Goal: Navigation & Orientation: Understand site structure

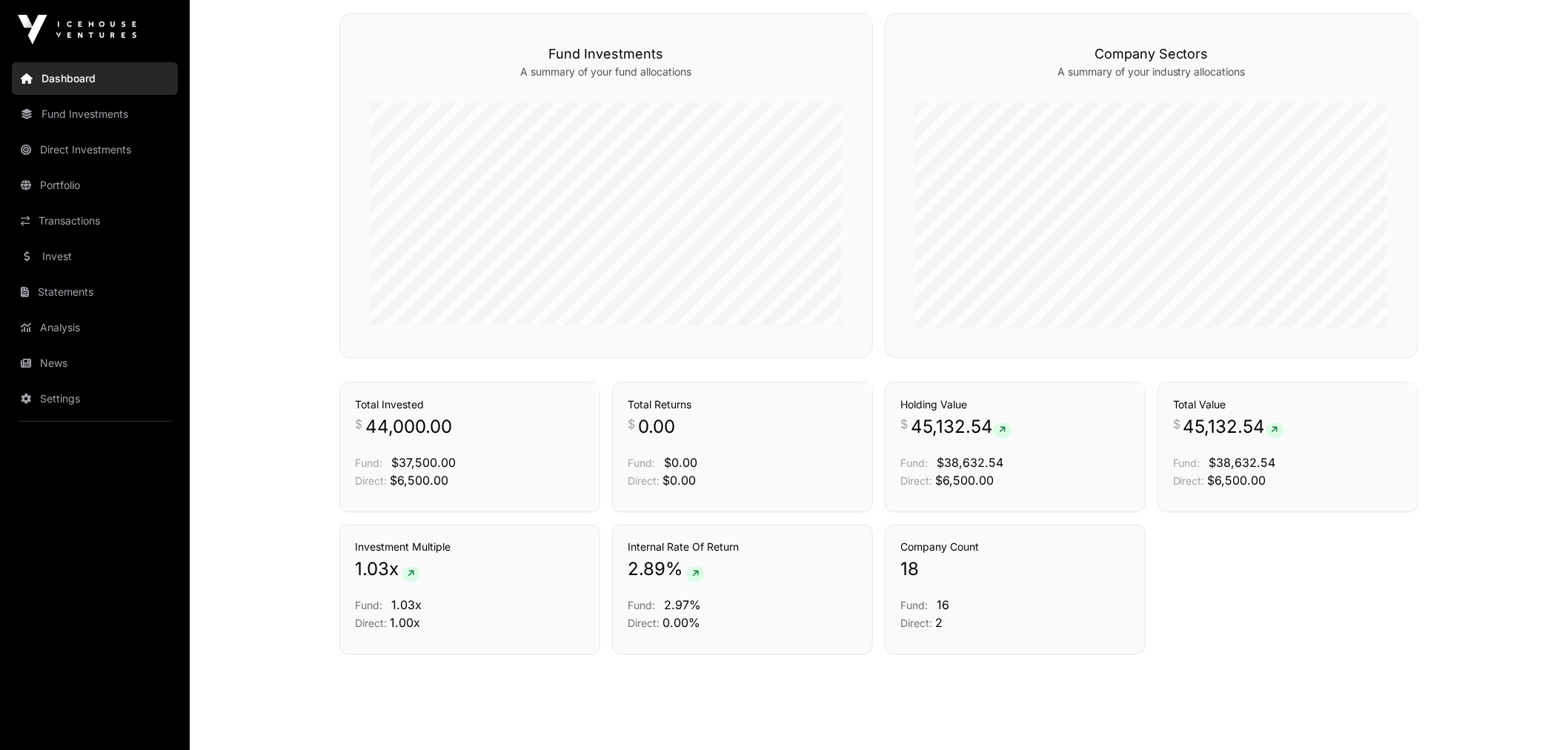
scroll to position [901, 0]
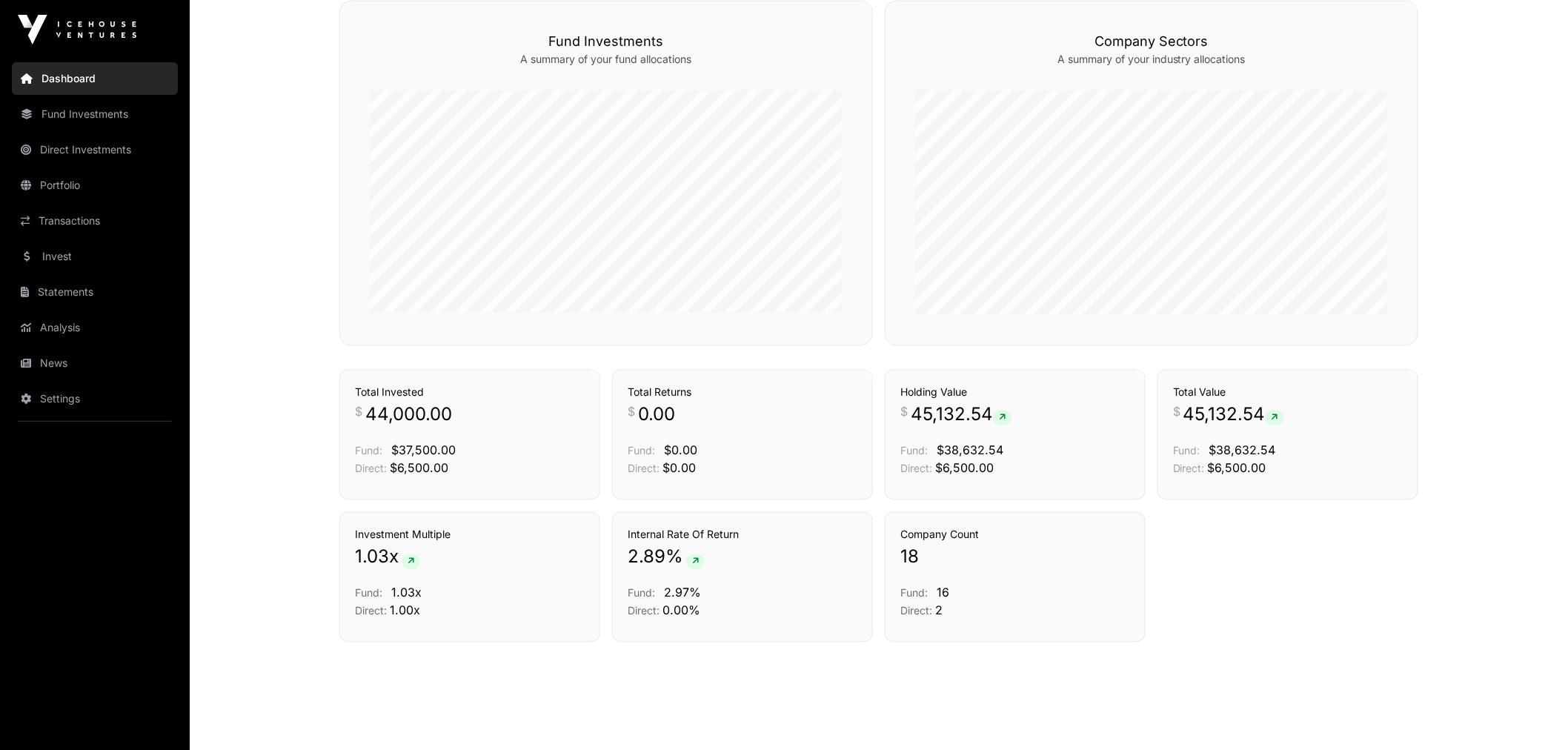
drag, startPoint x: 268, startPoint y: 286, endPoint x: 267, endPoint y: 268, distance: 18.0
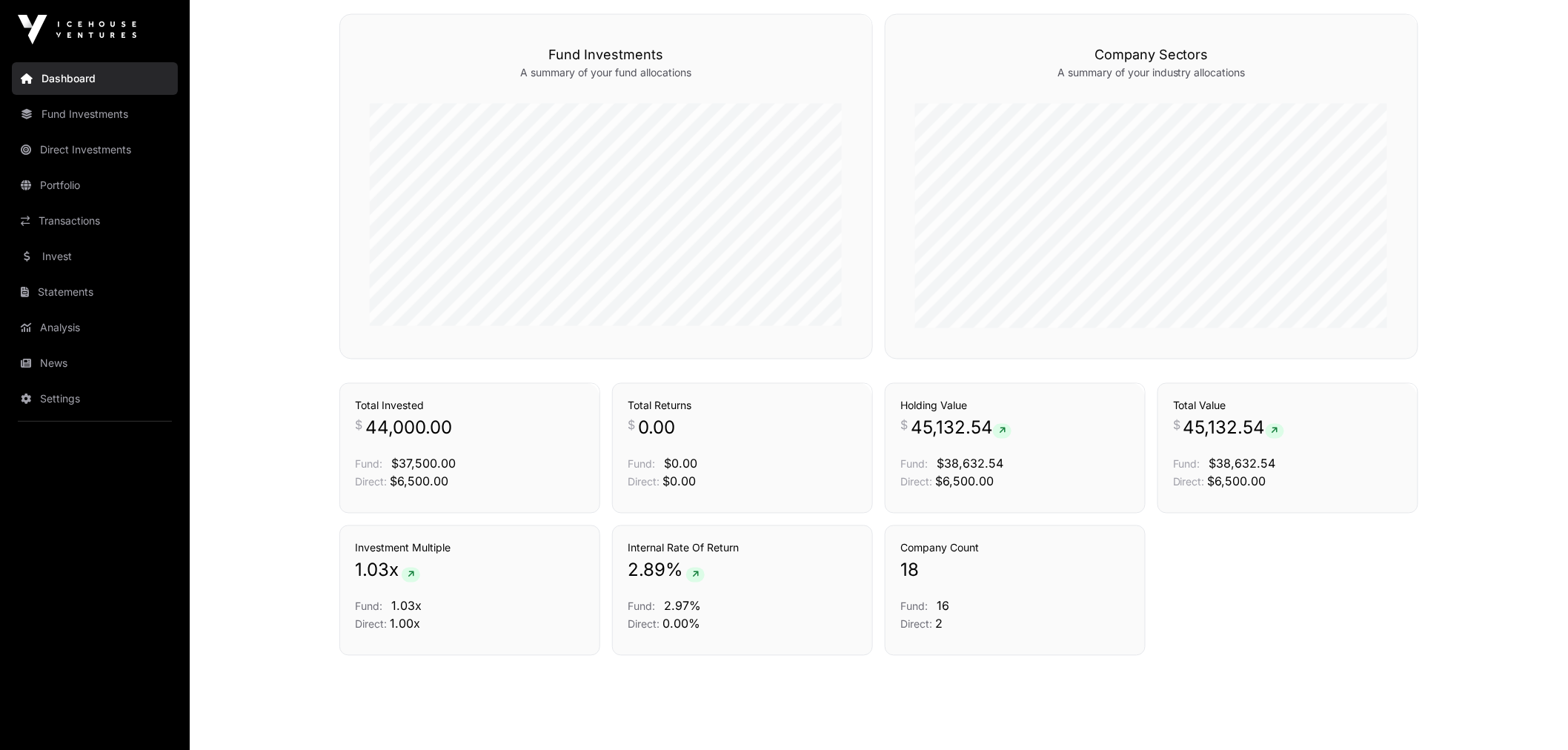
drag, startPoint x: 267, startPoint y: 268, endPoint x: 267, endPoint y: 252, distance: 16.0
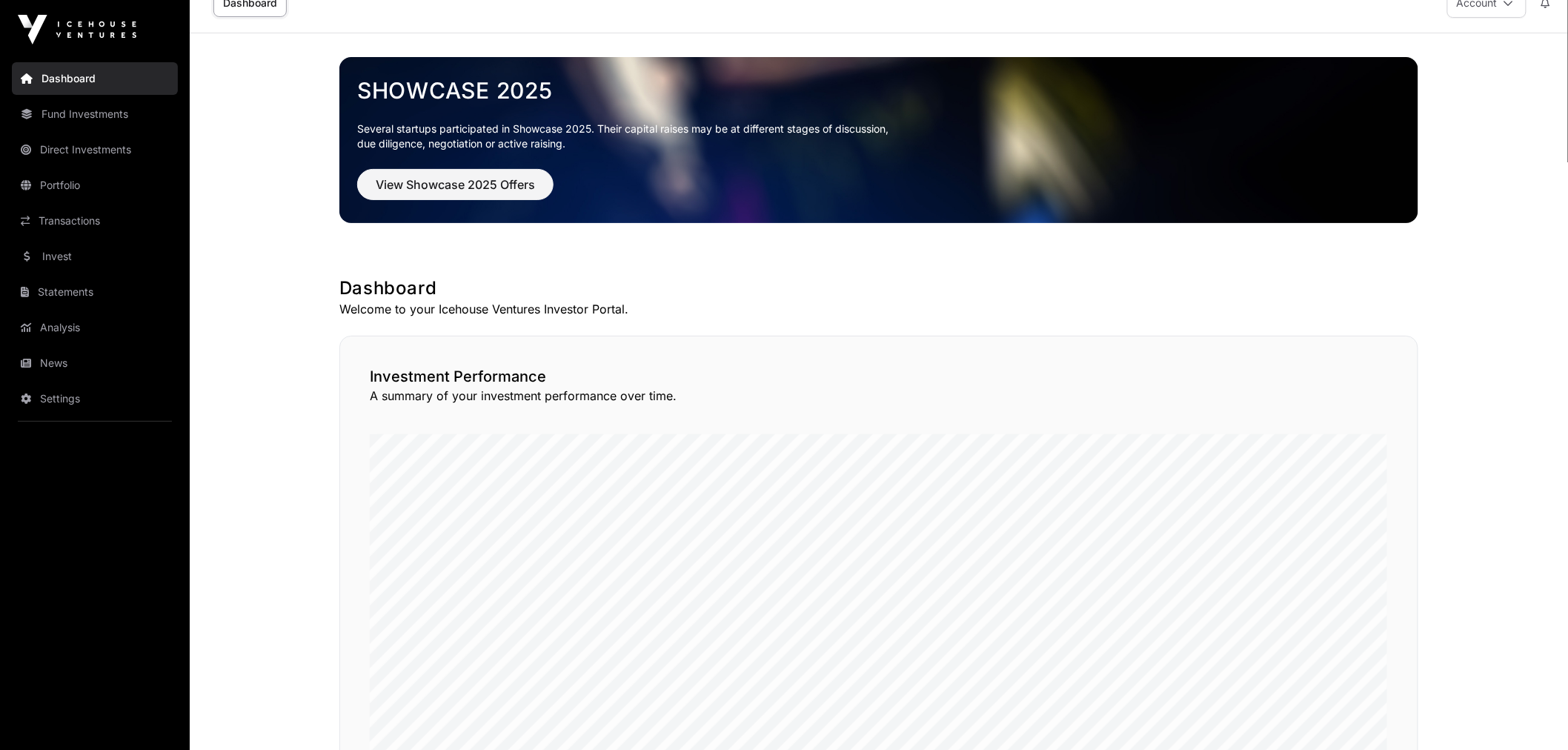
scroll to position [0, 0]
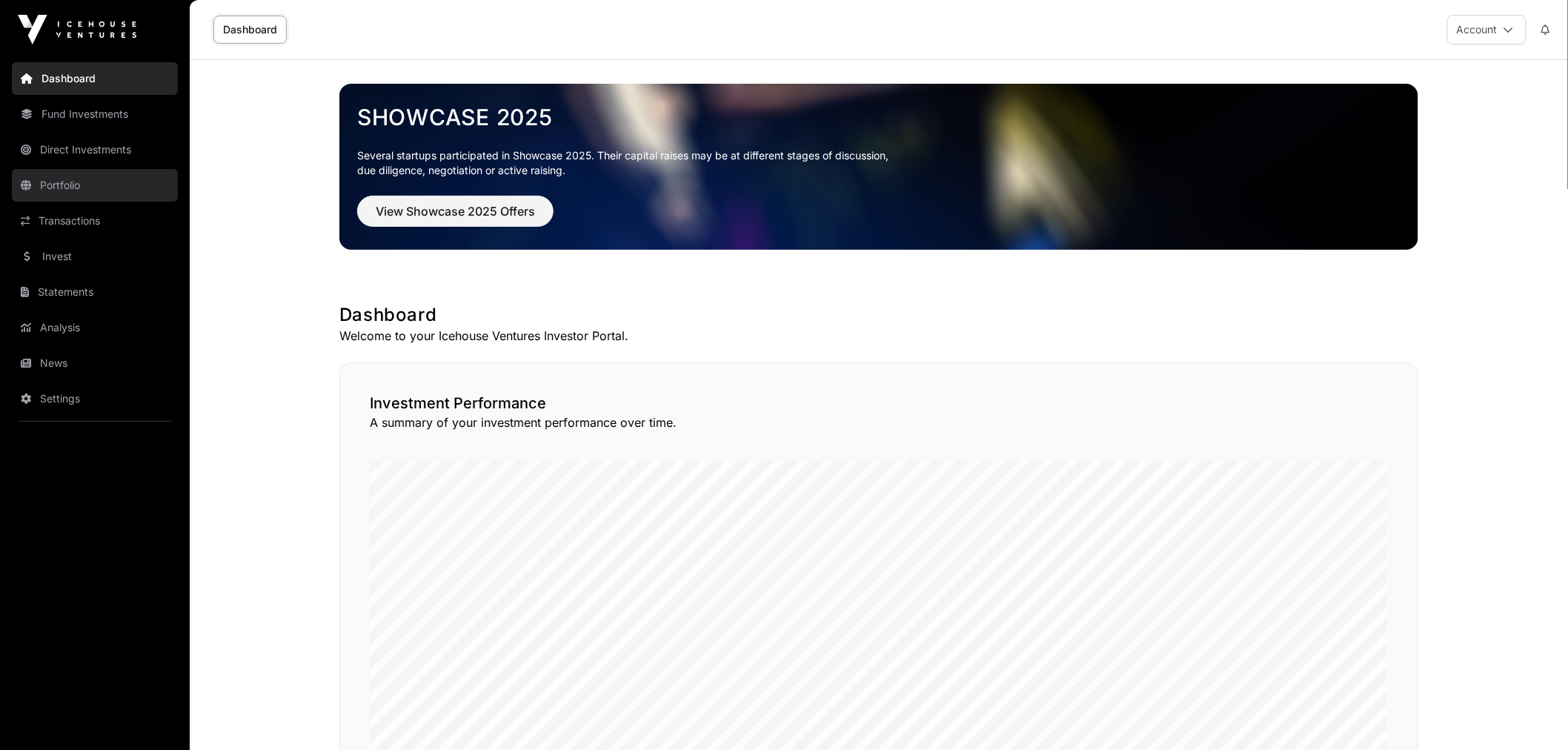
click at [100, 187] on link "Portfolio" at bounding box center [95, 186] width 166 height 33
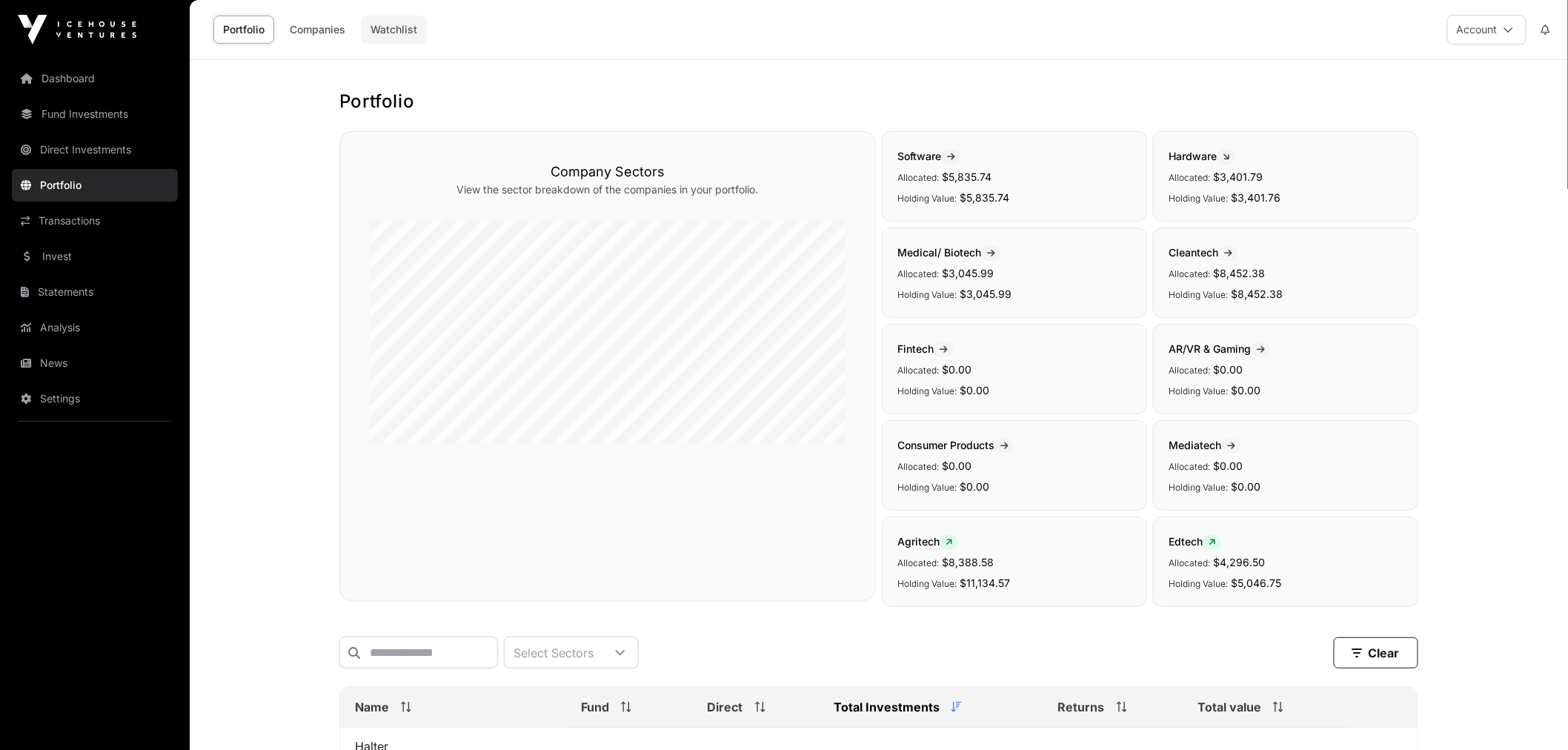
click at [418, 27] on link "Watchlist" at bounding box center [394, 30] width 66 height 28
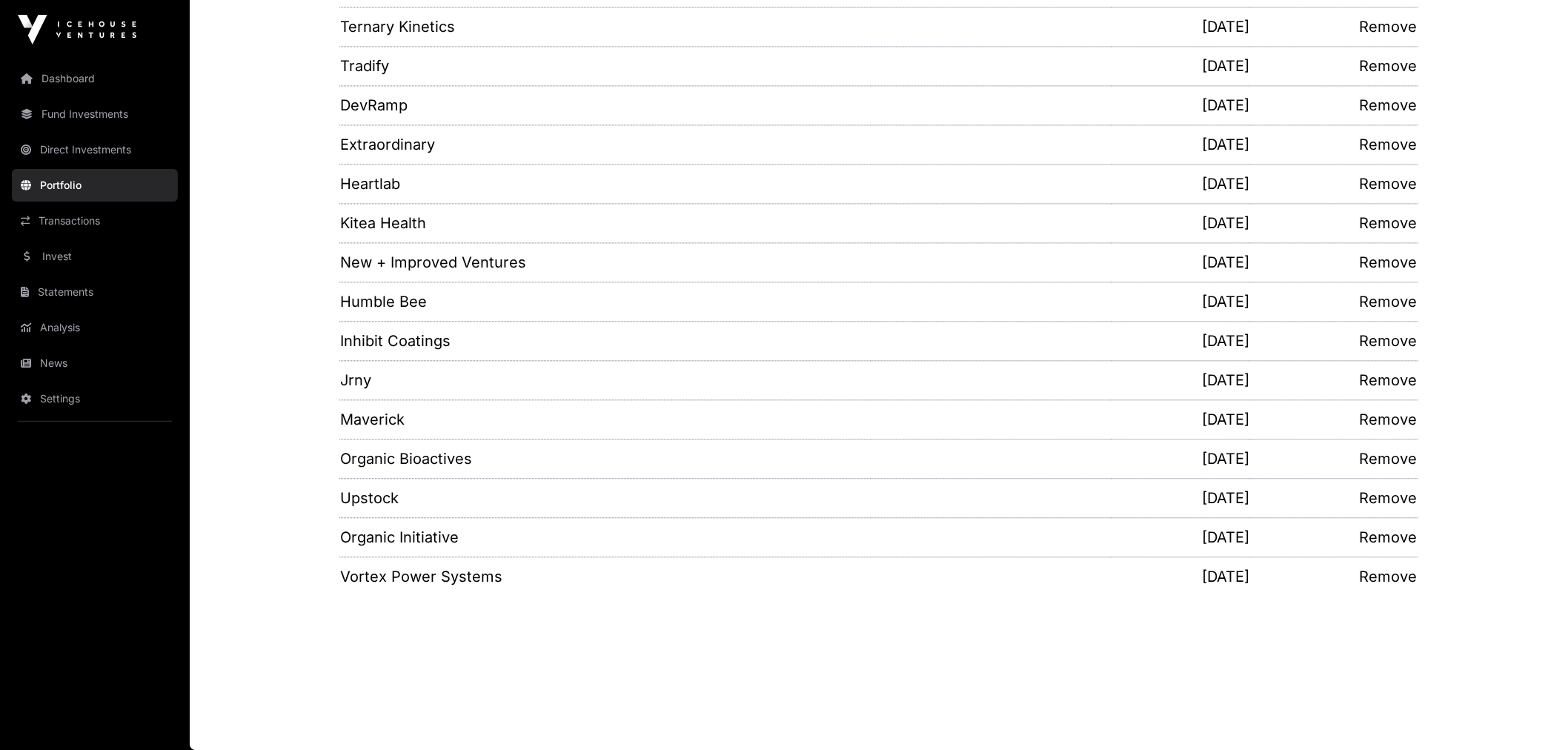
scroll to position [1241, 0]
click at [70, 255] on link "Invest" at bounding box center [95, 256] width 166 height 33
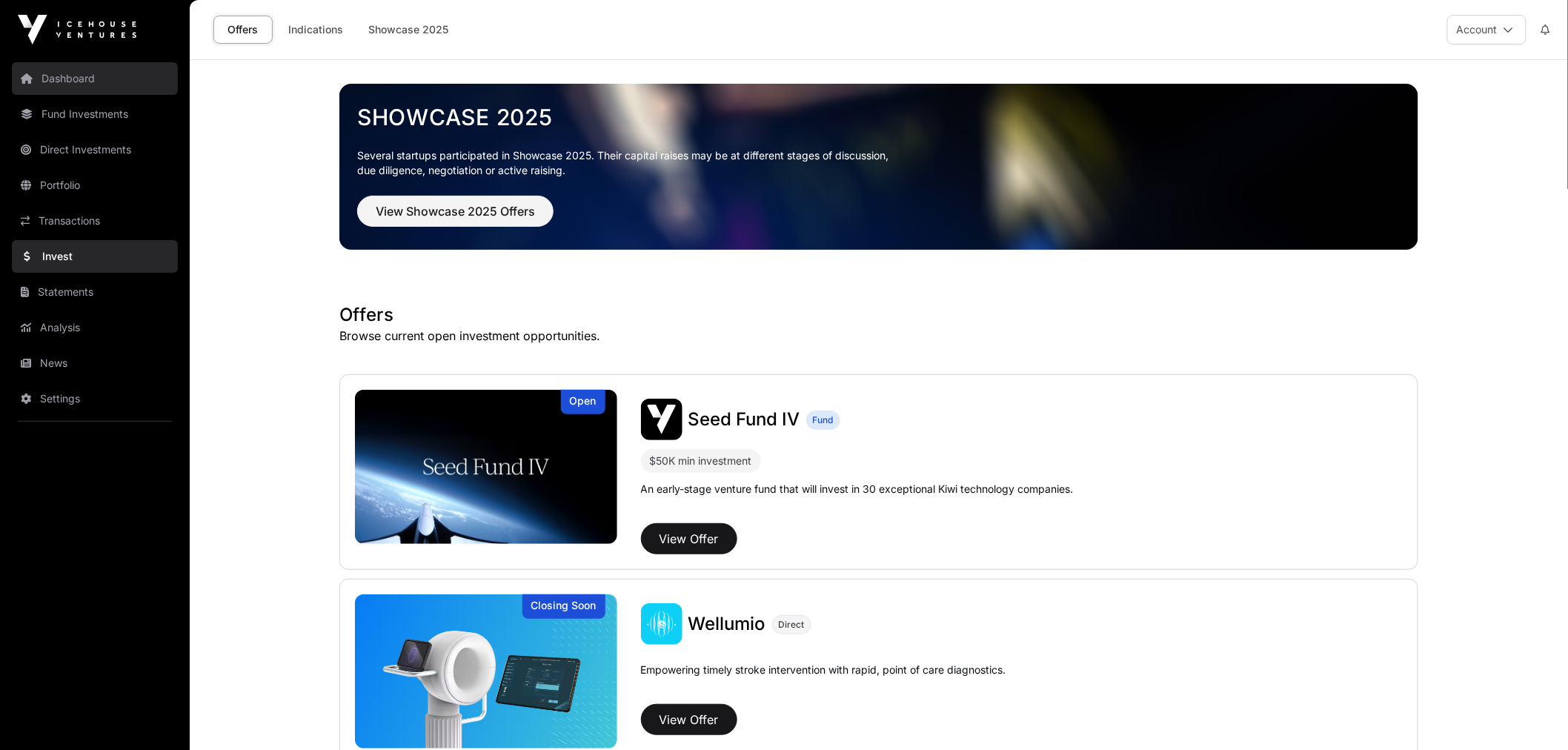
click at [71, 84] on link "Dashboard" at bounding box center [95, 78] width 166 height 33
